Goal: Task Accomplishment & Management: Manage account settings

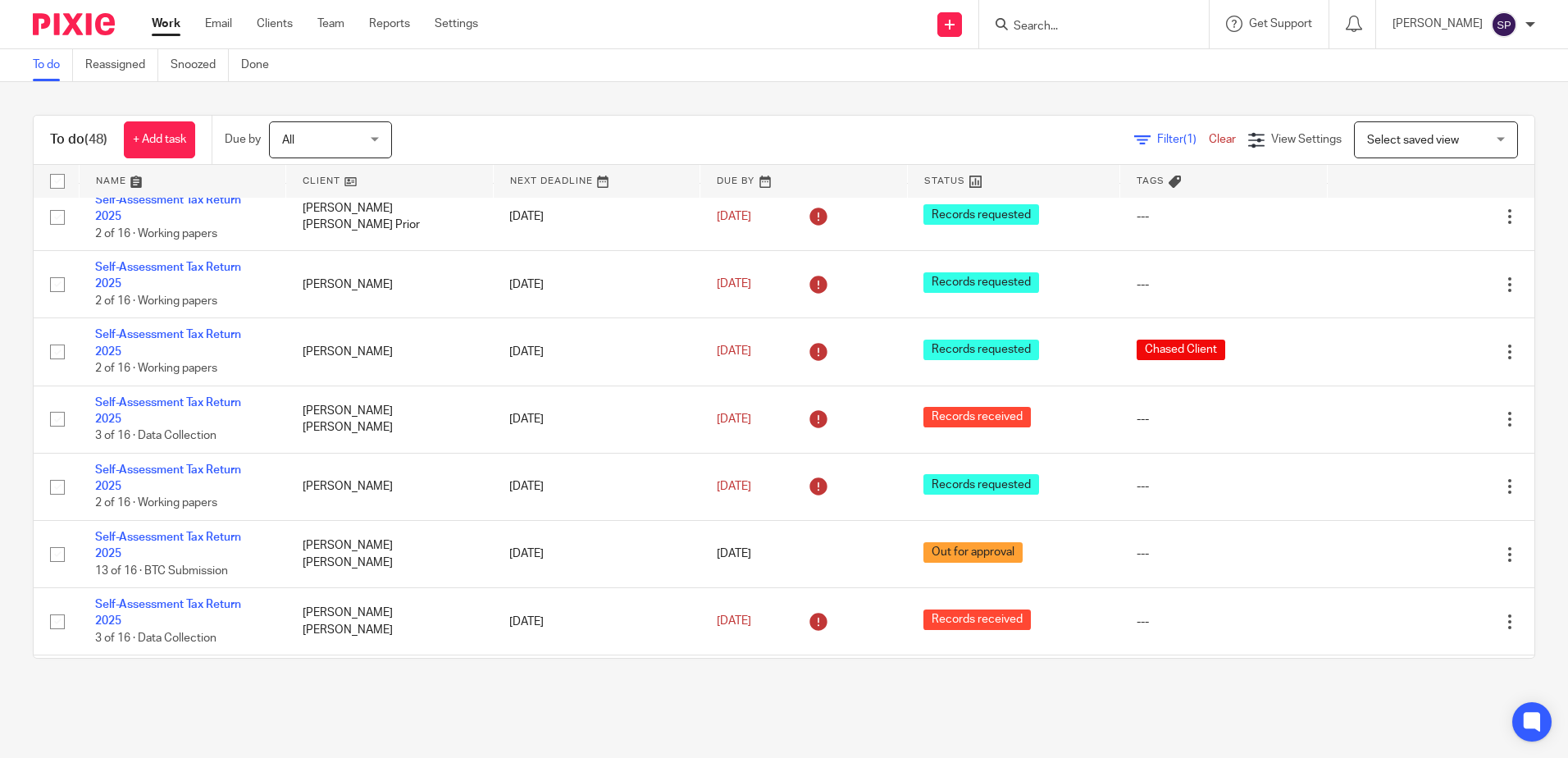
scroll to position [1476, 0]
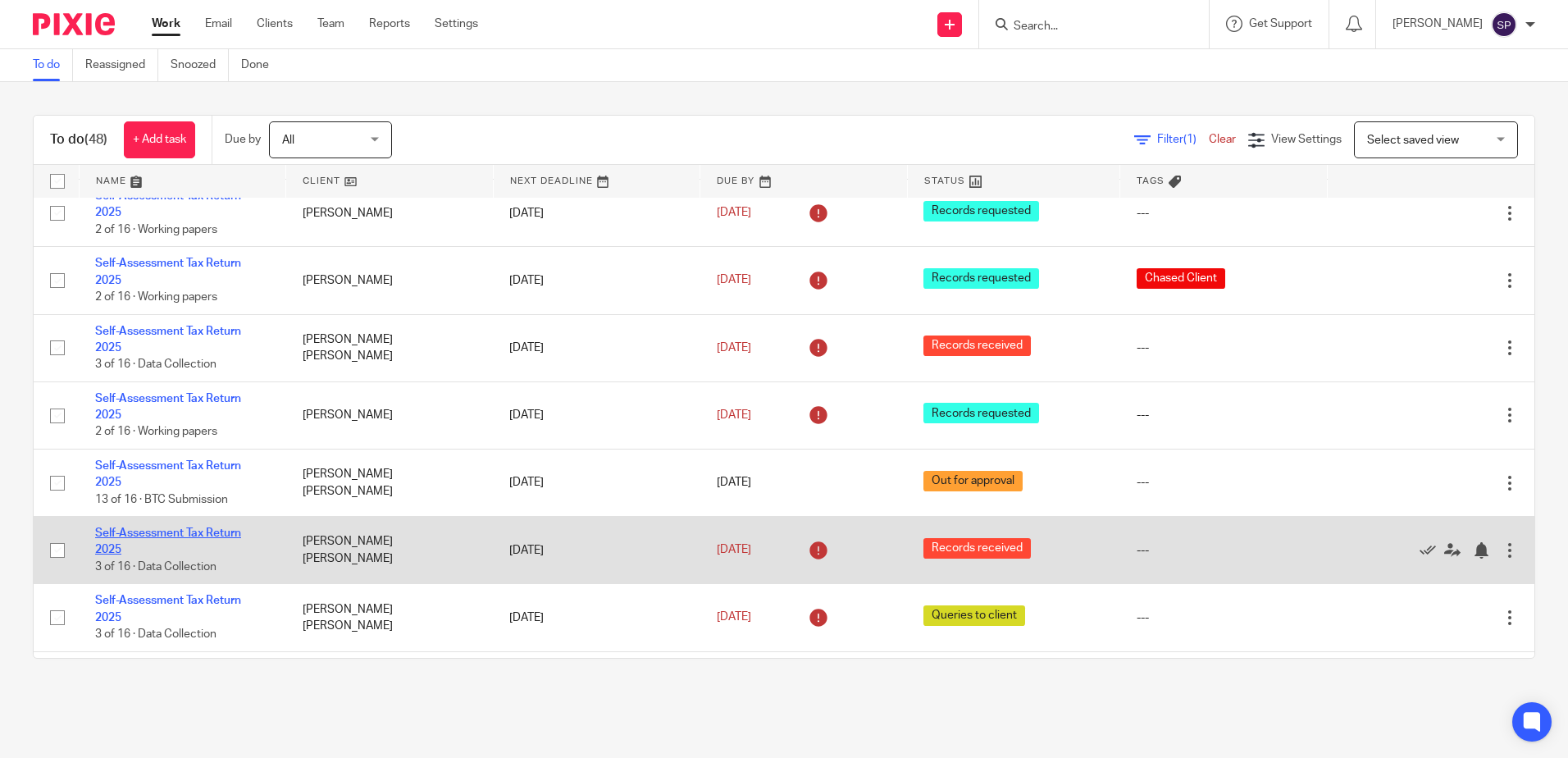
click at [149, 527] on link "Self-Assessment Tax Return 2025" at bounding box center [167, 541] width 146 height 28
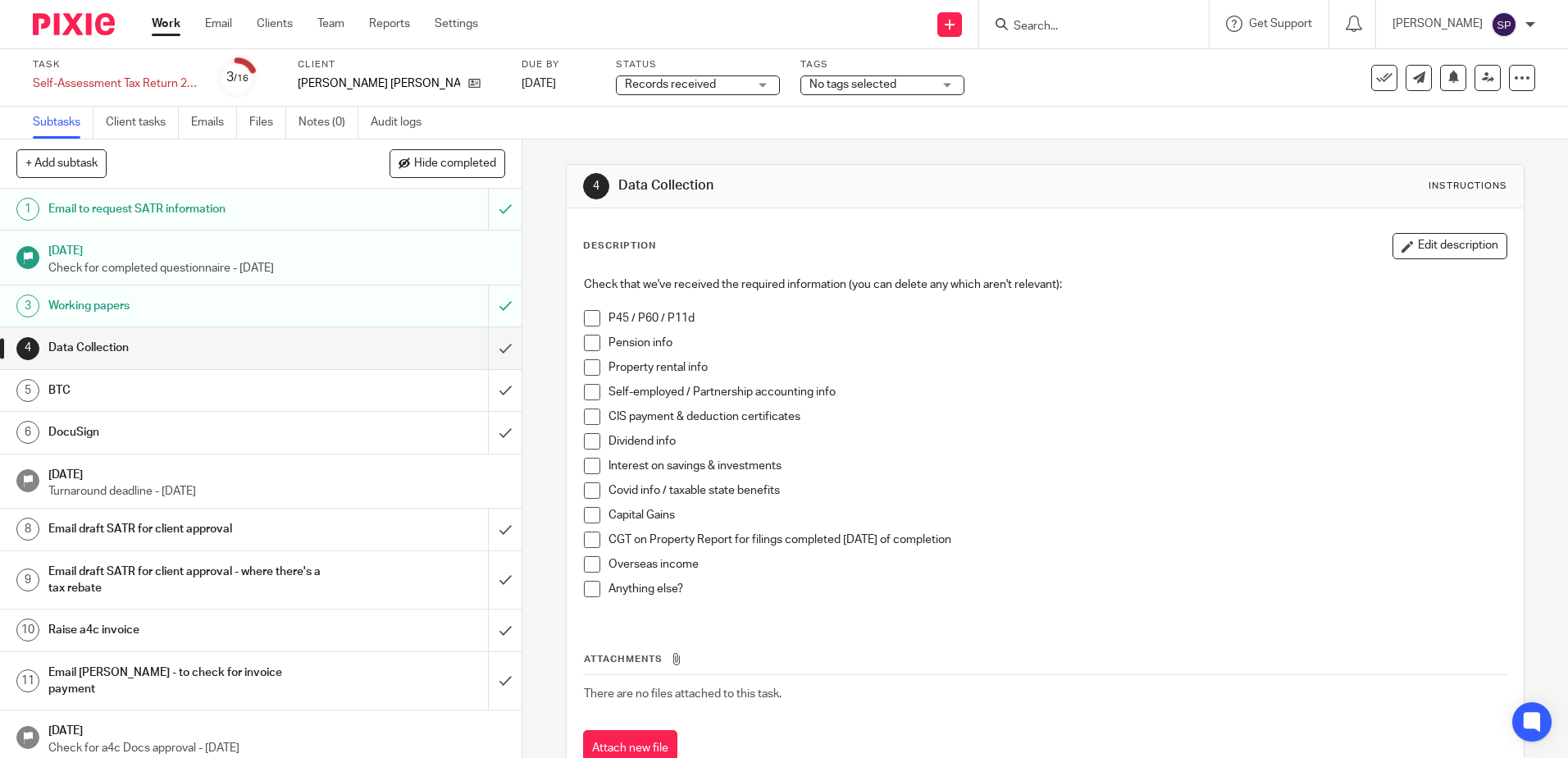
click at [721, 86] on div "Records received Records received" at bounding box center [697, 86] width 164 height 20
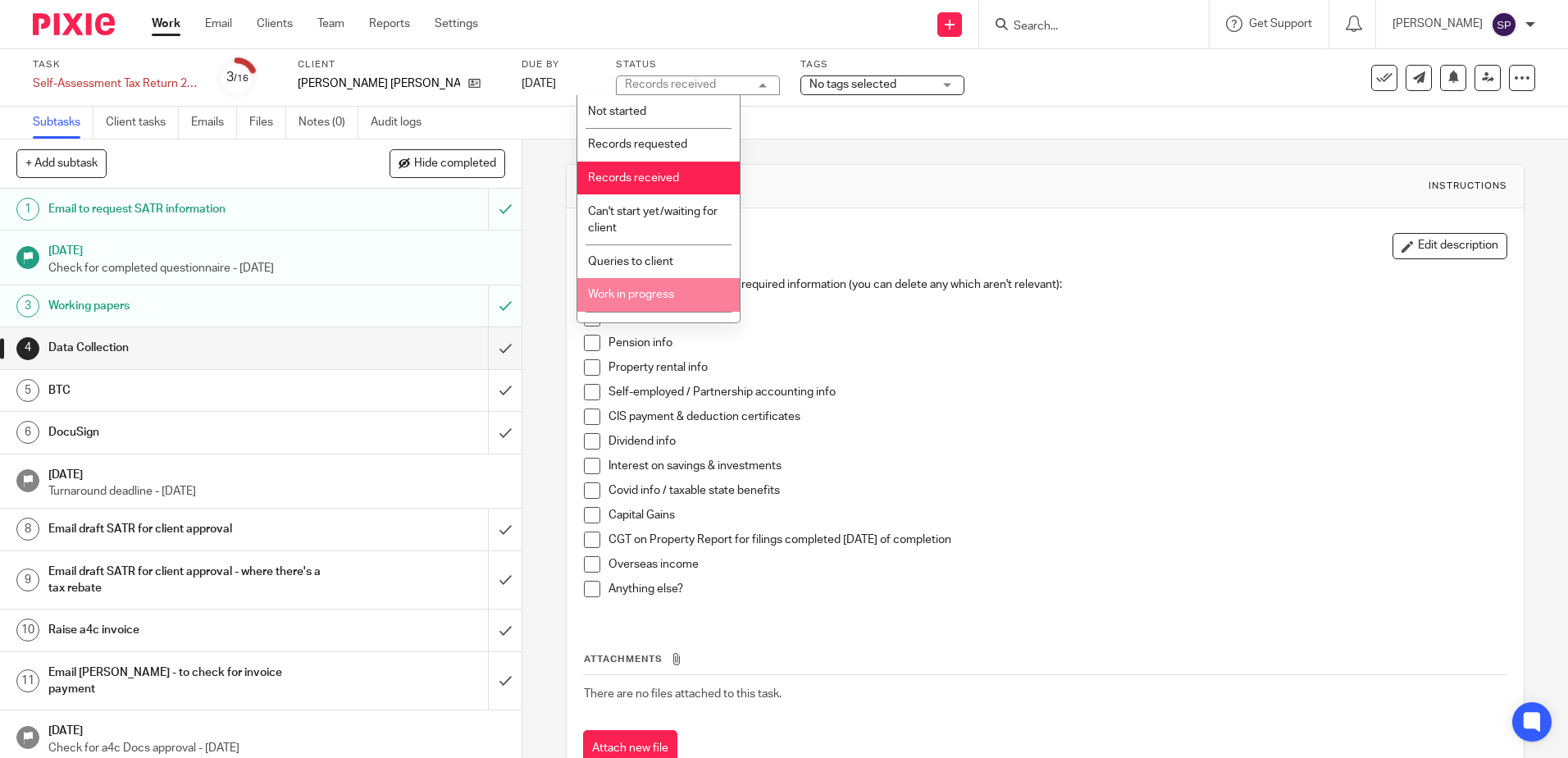
click at [652, 287] on li "Work in progress" at bounding box center [657, 295] width 162 height 34
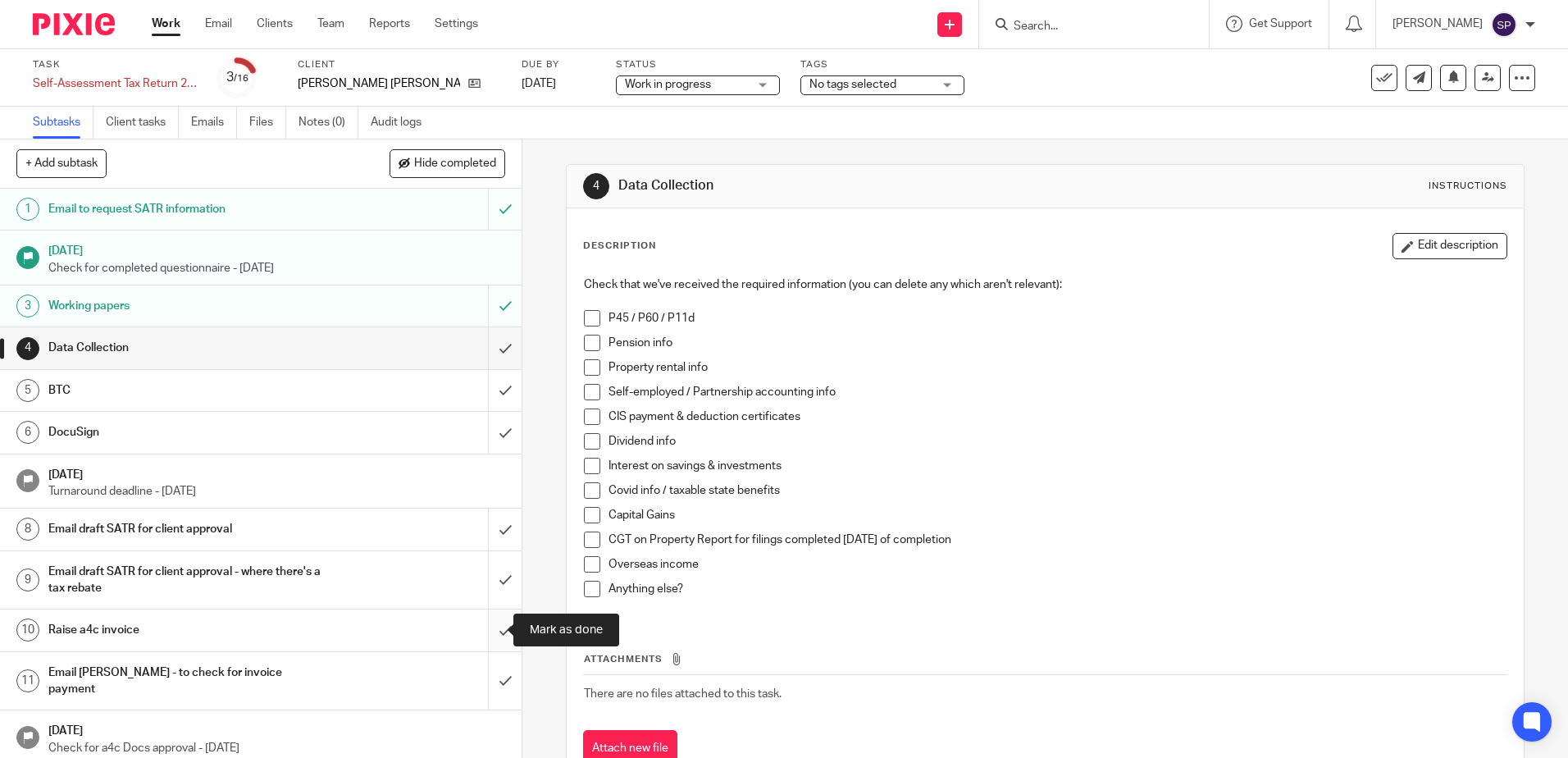
click at [489, 632] on input "submit" at bounding box center [261, 630] width 522 height 41
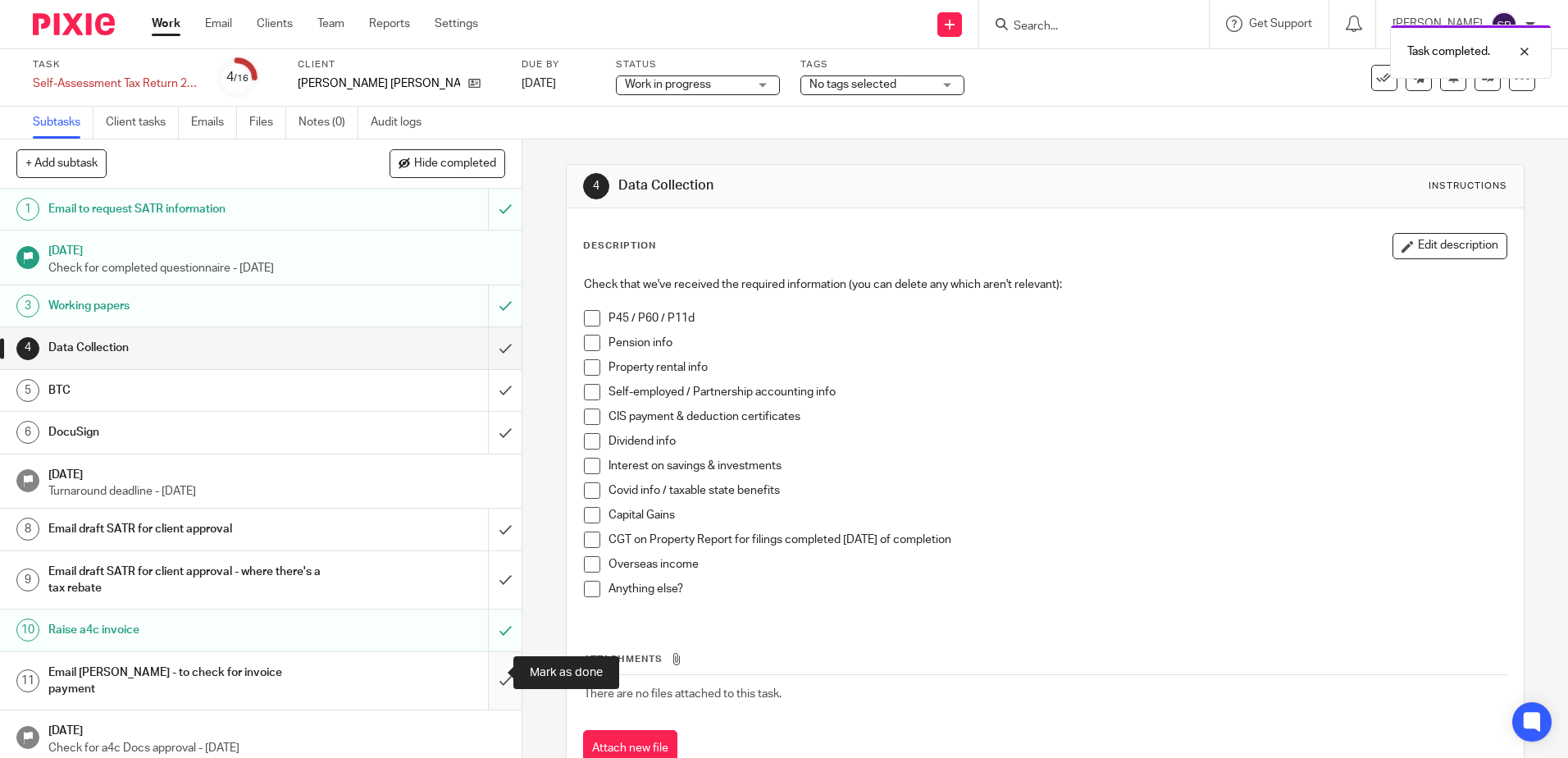
click at [485, 671] on input "submit" at bounding box center [261, 680] width 522 height 58
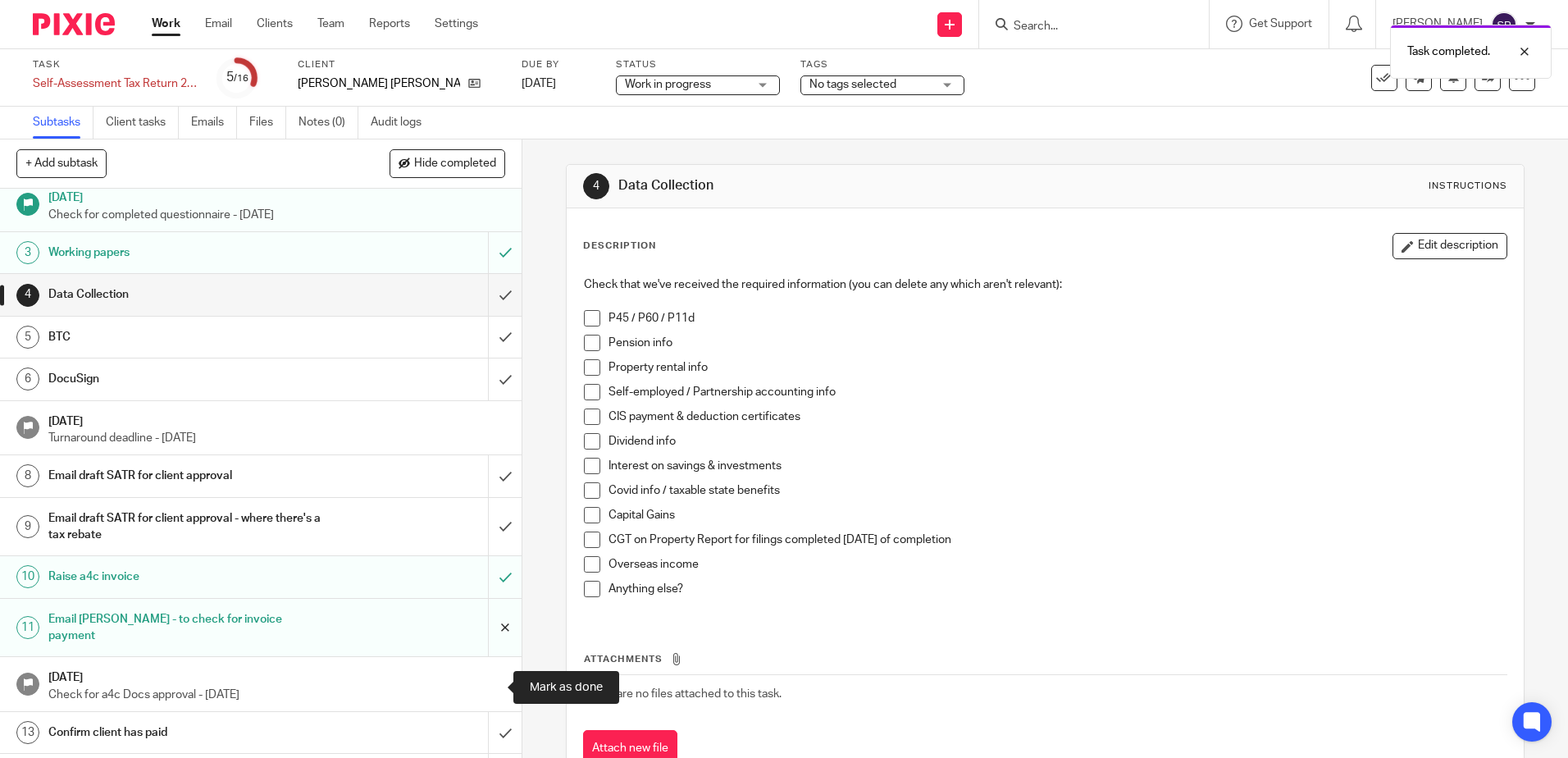
scroll to position [82, 0]
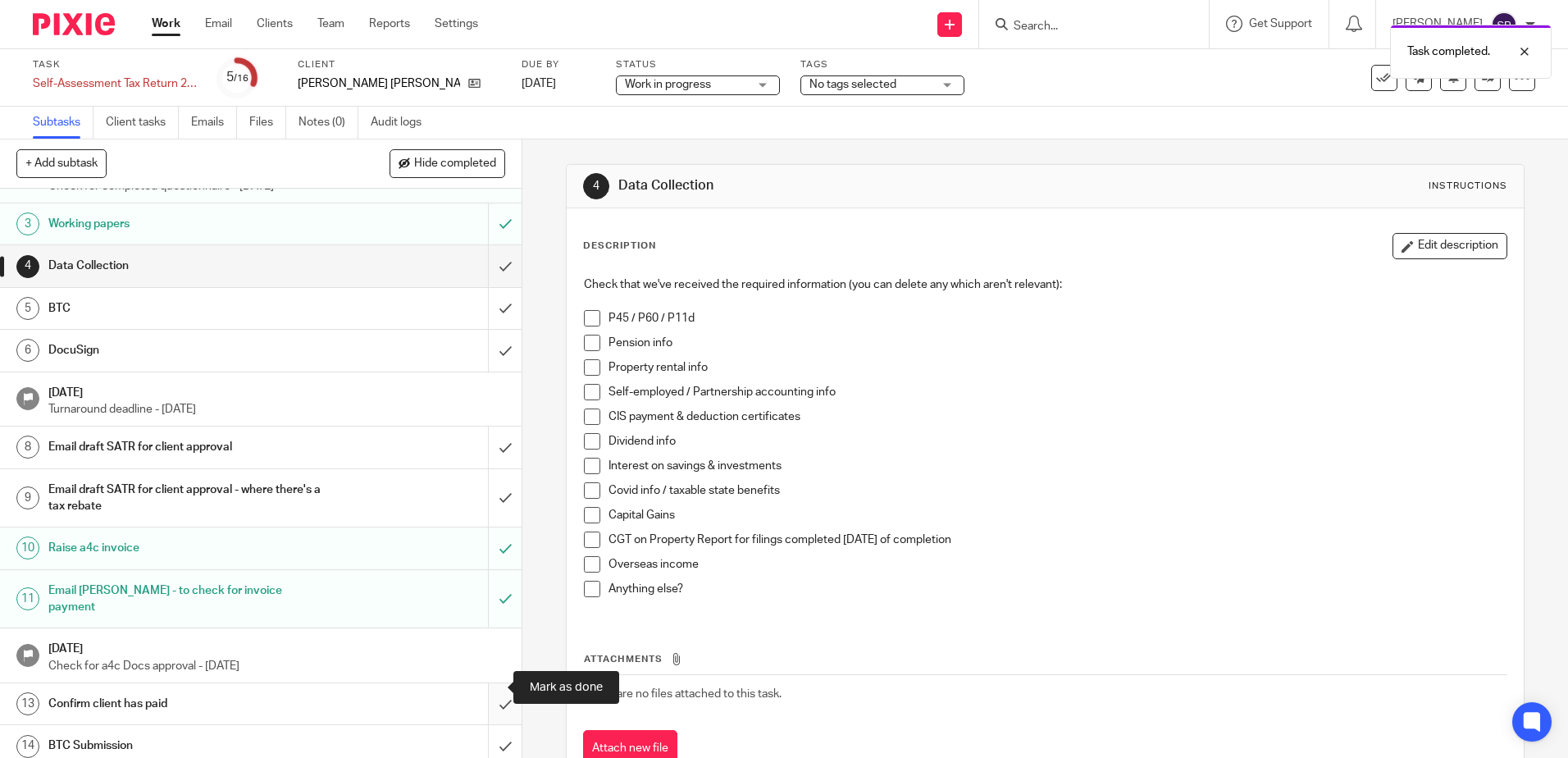
click at [485, 683] on input "submit" at bounding box center [261, 703] width 522 height 41
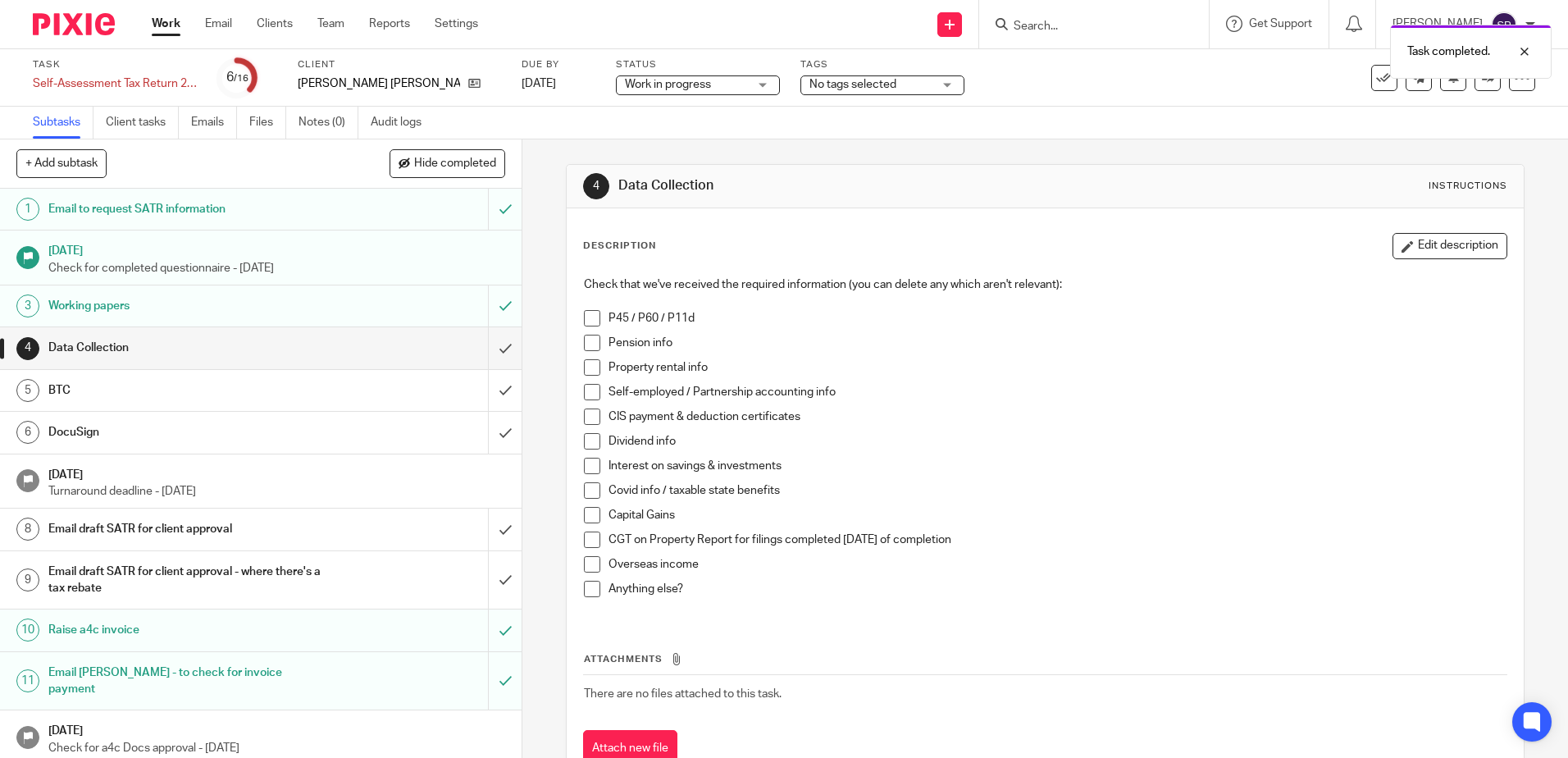
click at [536, 363] on div "4 Data Collection Instructions Description Edit description Check that we've re…" at bounding box center [1045, 448] width 1046 height 619
click at [166, 23] on link "Work" at bounding box center [165, 24] width 29 height 16
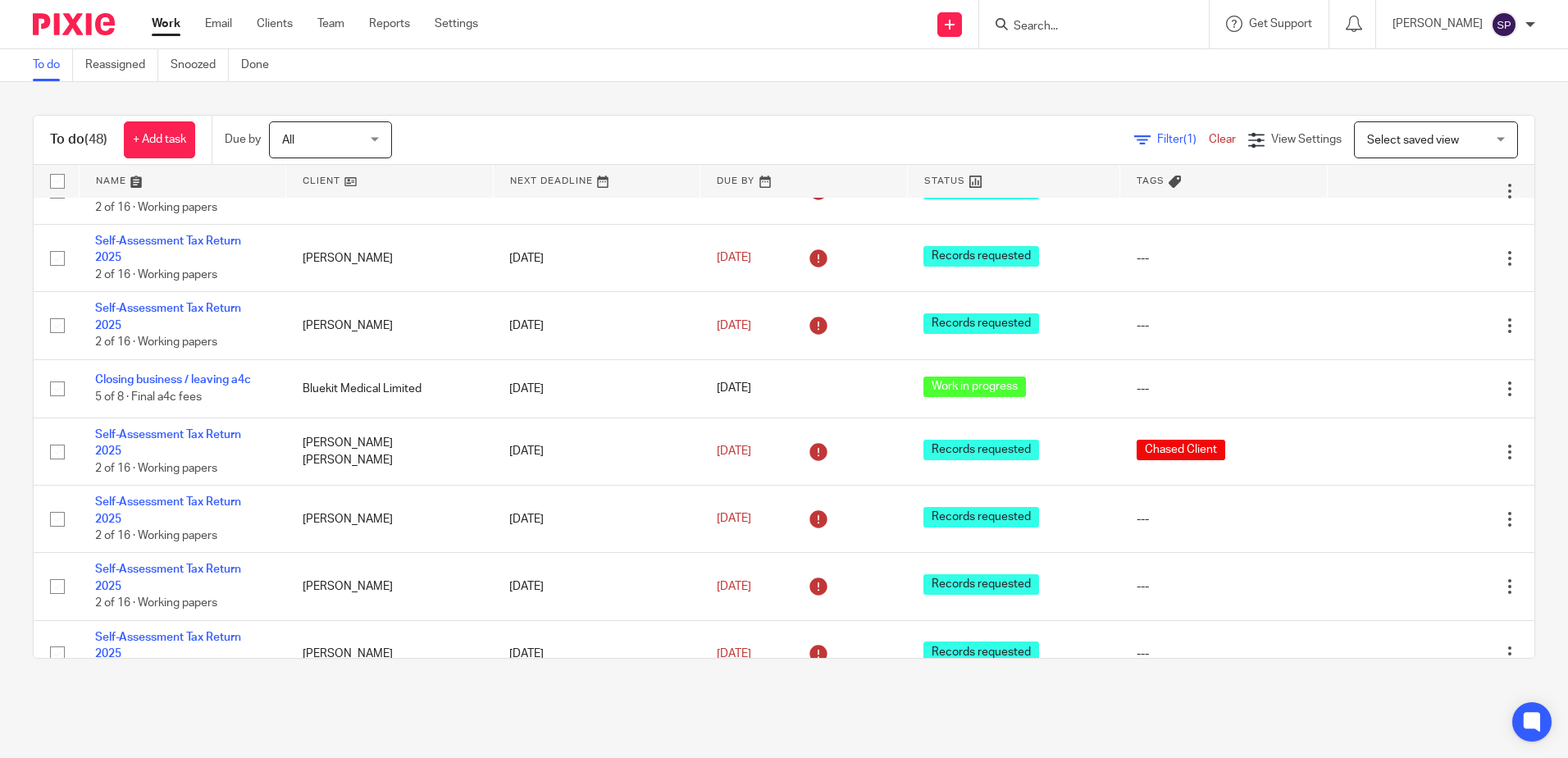
scroll to position [656, 0]
